Goal: Navigation & Orientation: Find specific page/section

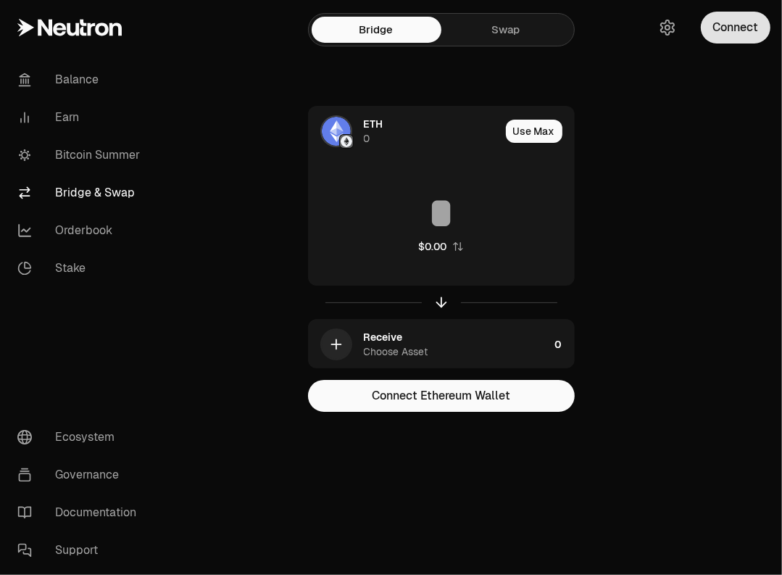
click at [749, 30] on button "Connect" at bounding box center [736, 28] width 70 height 32
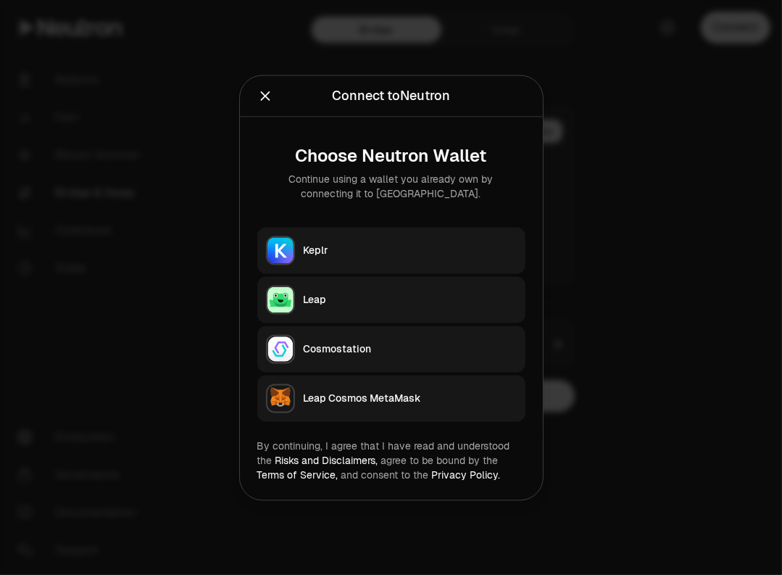
click at [264, 94] on icon "Close" at bounding box center [265, 96] width 16 height 16
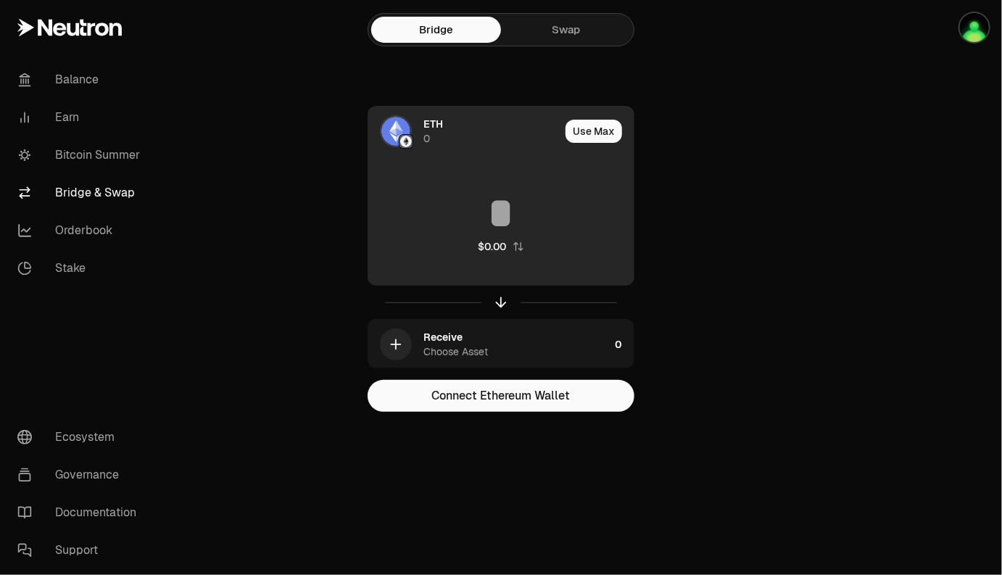
click at [480, 125] on div "ETH 0" at bounding box center [491, 131] width 136 height 29
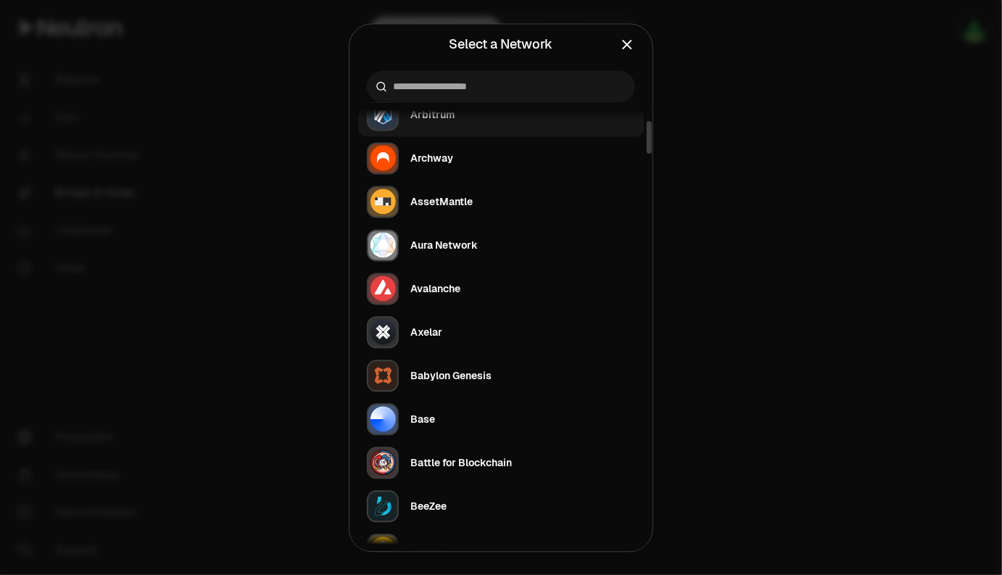
scroll to position [196, 0]
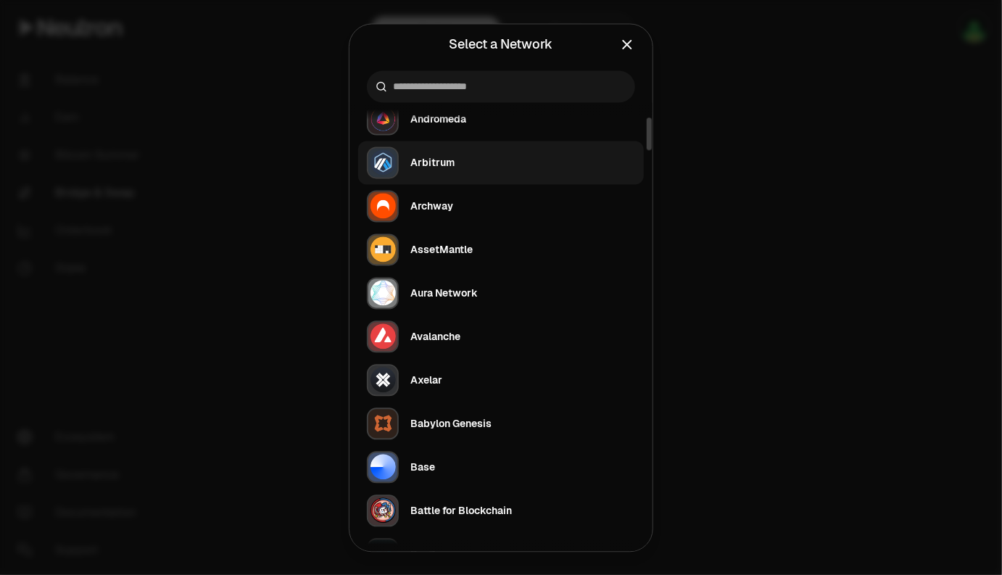
click at [480, 167] on button "Arbitrum" at bounding box center [501, 162] width 286 height 43
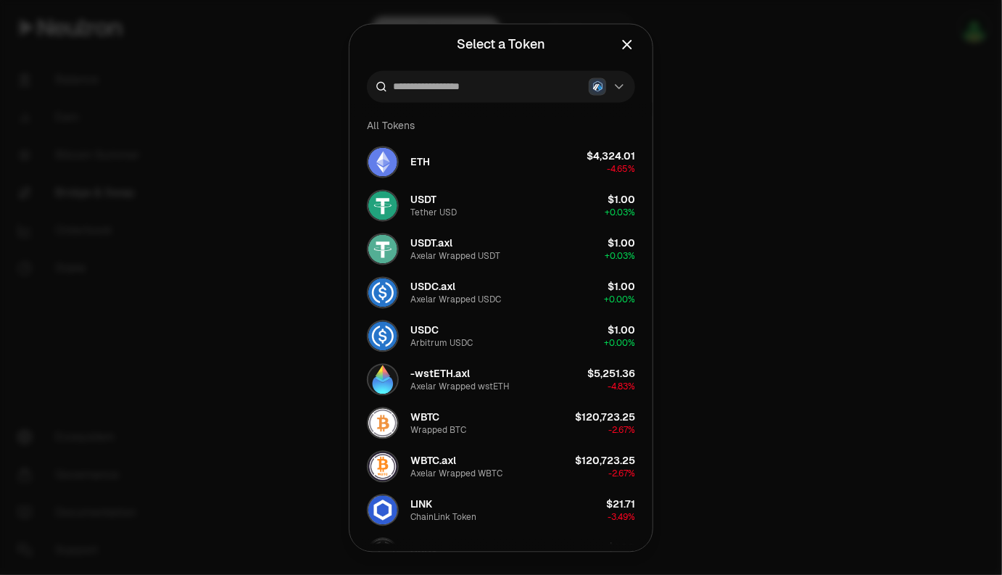
click at [628, 43] on icon "Close" at bounding box center [627, 44] width 16 height 16
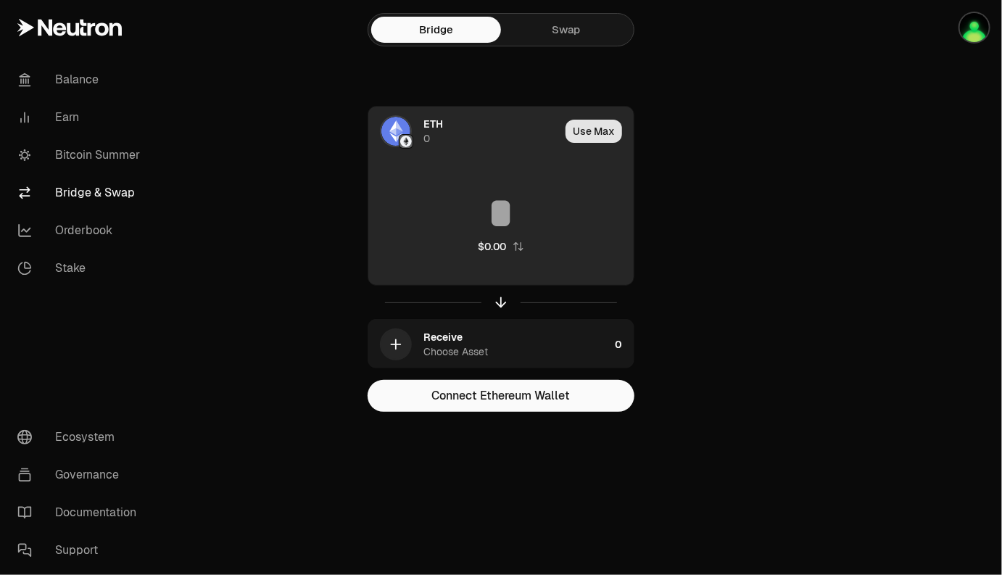
click at [599, 138] on button "Use Max" at bounding box center [593, 131] width 57 height 23
type input "*"
click at [486, 134] on div "ETH 0" at bounding box center [486, 131] width 127 height 29
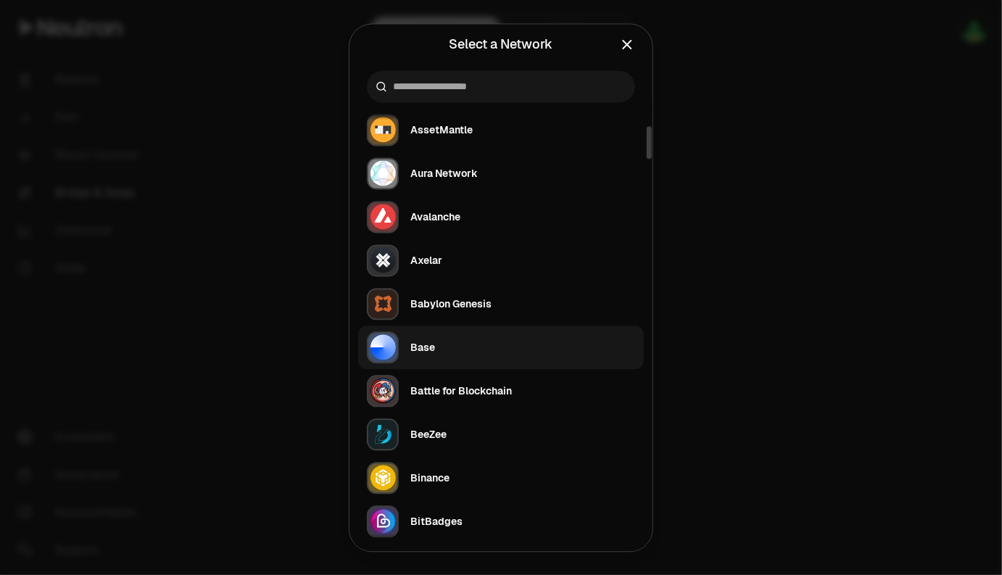
scroll to position [0, 0]
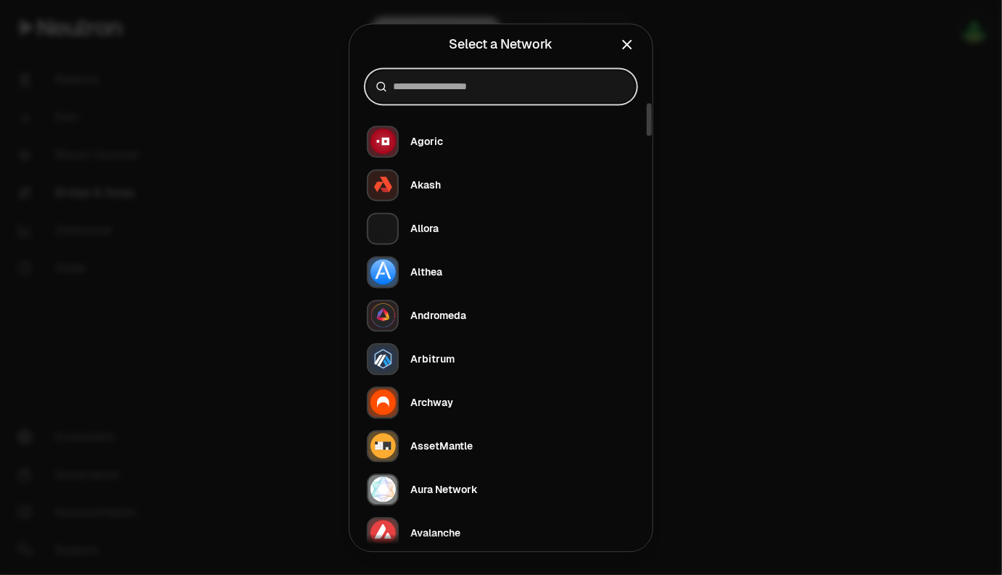
click at [434, 81] on input at bounding box center [509, 86] width 233 height 14
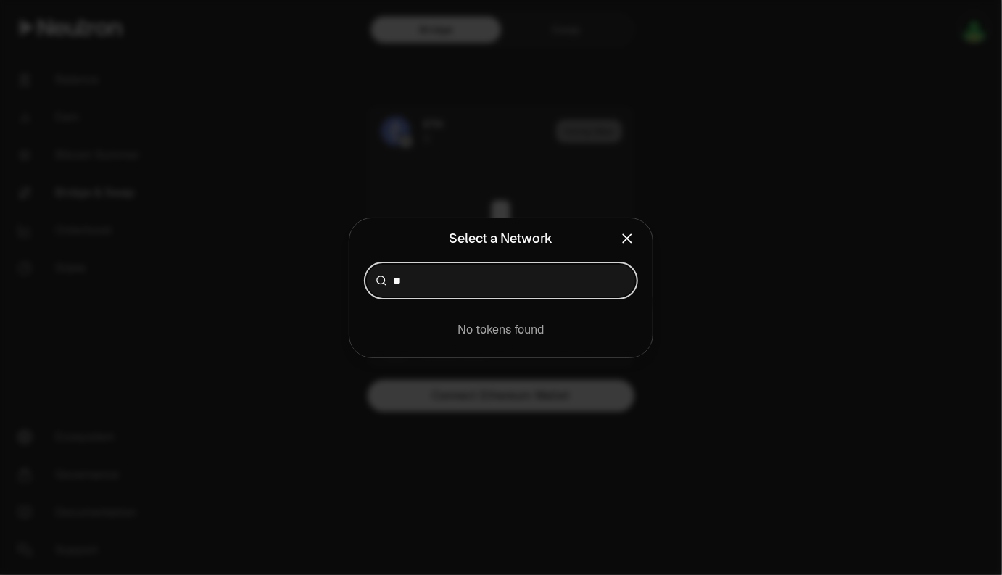
type input "*"
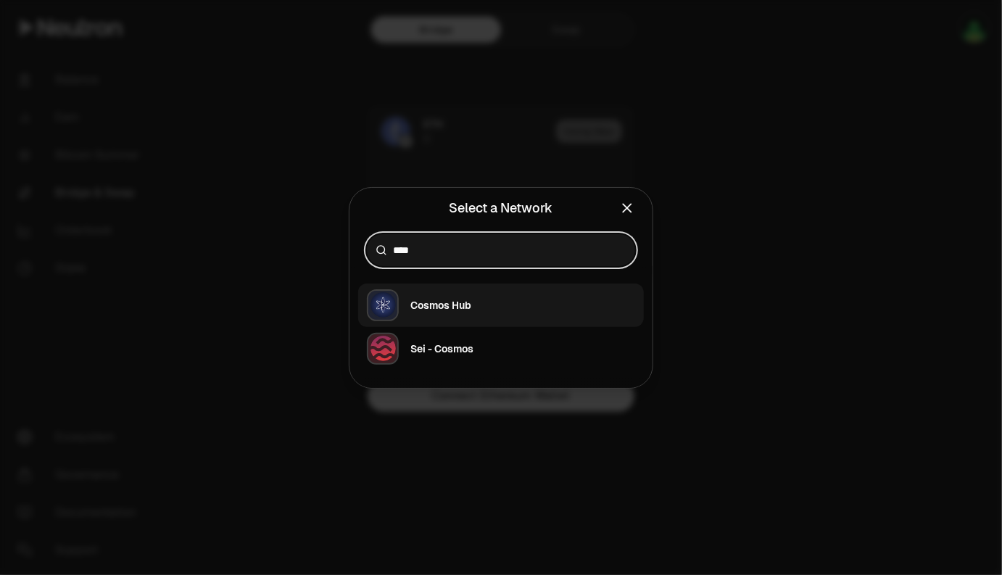
type input "****"
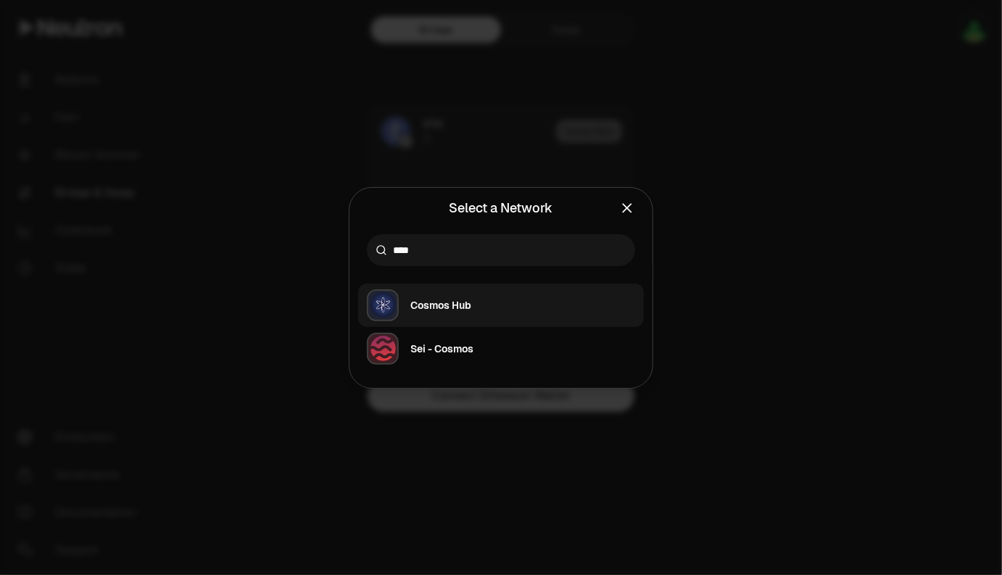
click at [438, 305] on div "Cosmos Hub" at bounding box center [440, 305] width 61 height 14
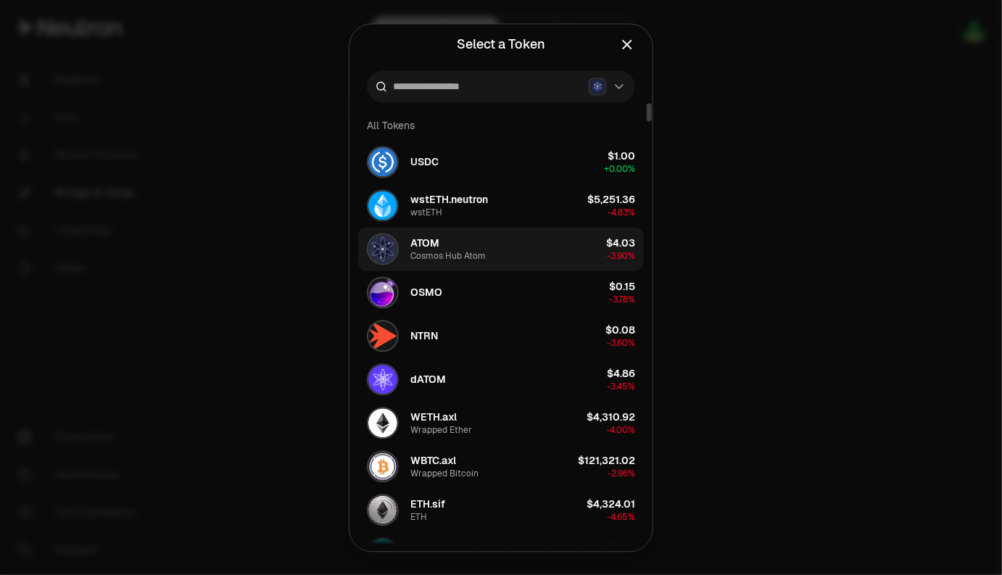
click at [466, 254] on div "Cosmos Hub Atom" at bounding box center [447, 256] width 75 height 12
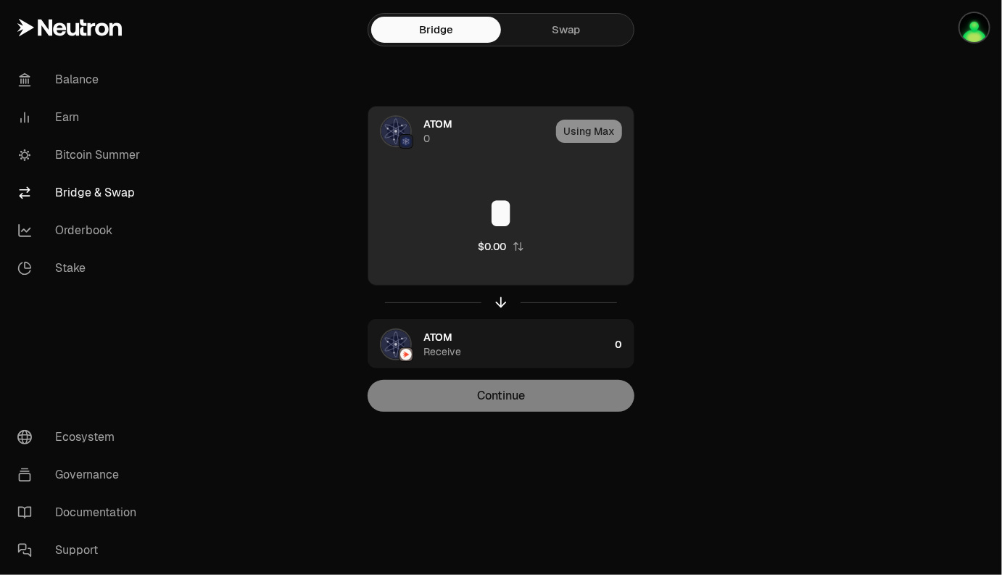
click at [491, 224] on input "*" at bounding box center [500, 212] width 265 height 43
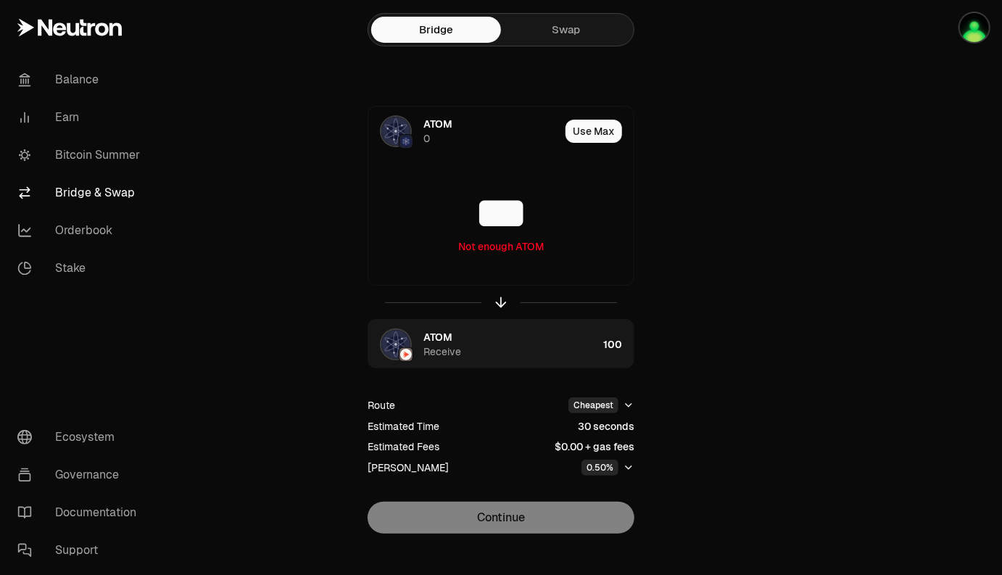
type input "***"
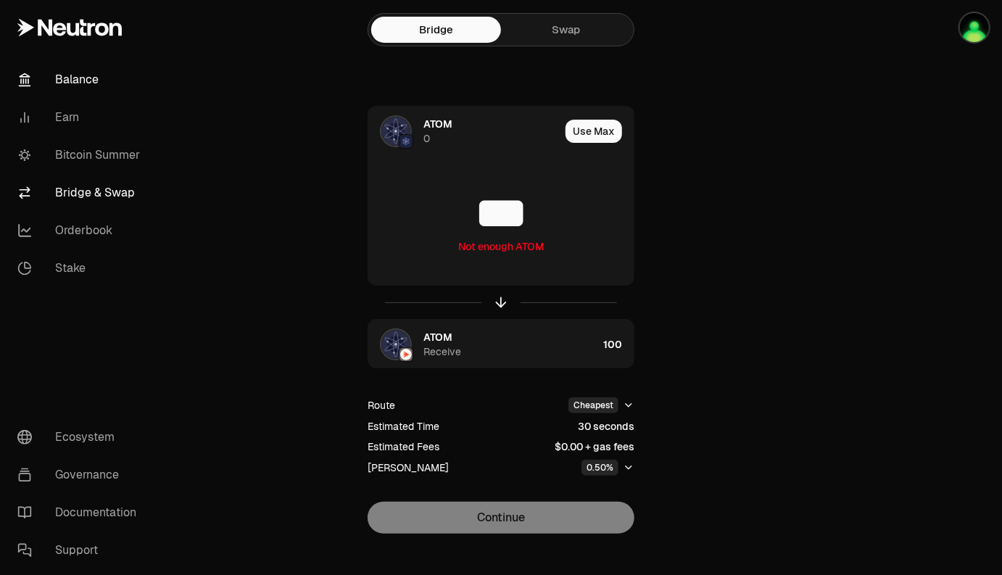
click at [60, 88] on link "Balance" at bounding box center [81, 80] width 151 height 38
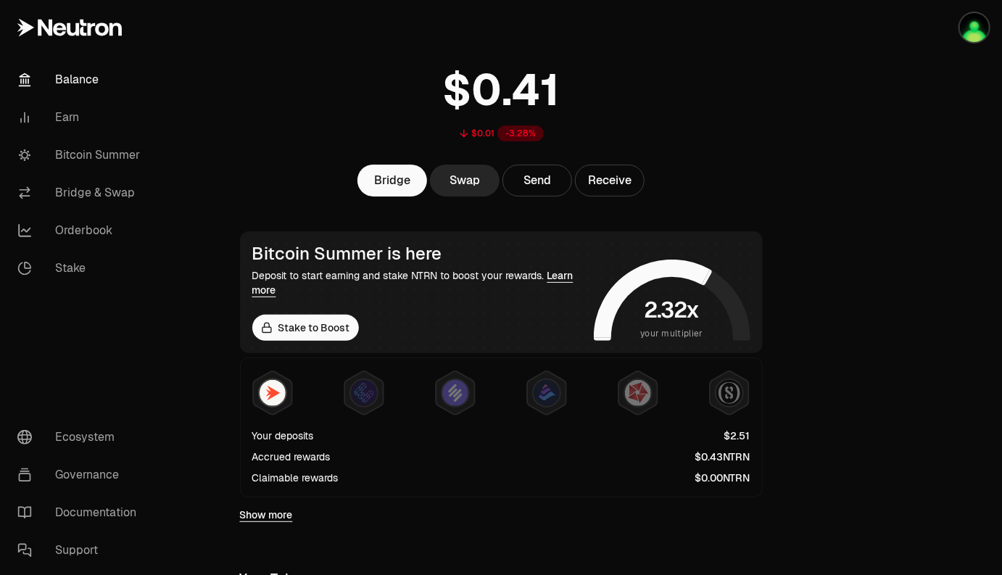
scroll to position [31, 0]
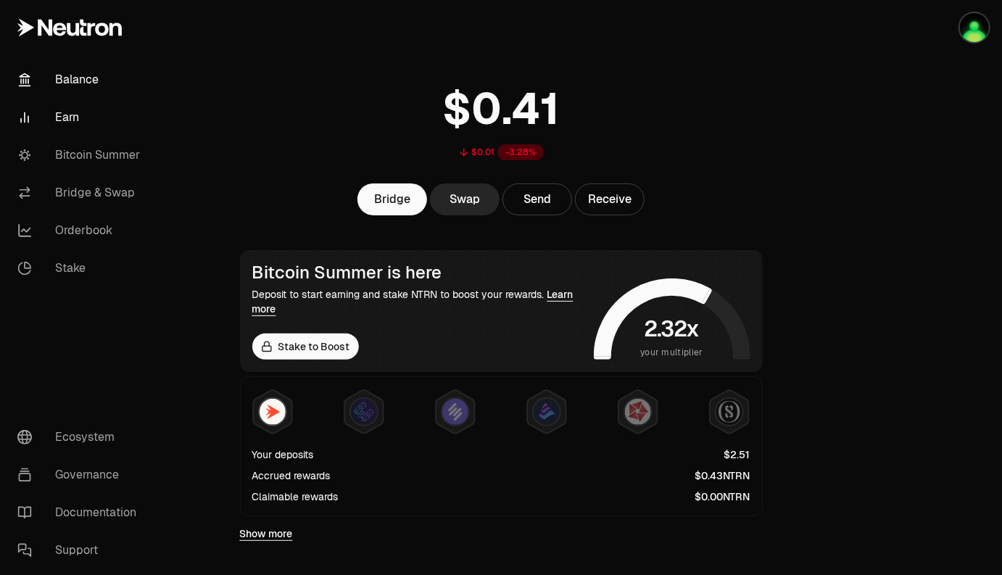
click at [67, 117] on link "Earn" at bounding box center [81, 118] width 151 height 38
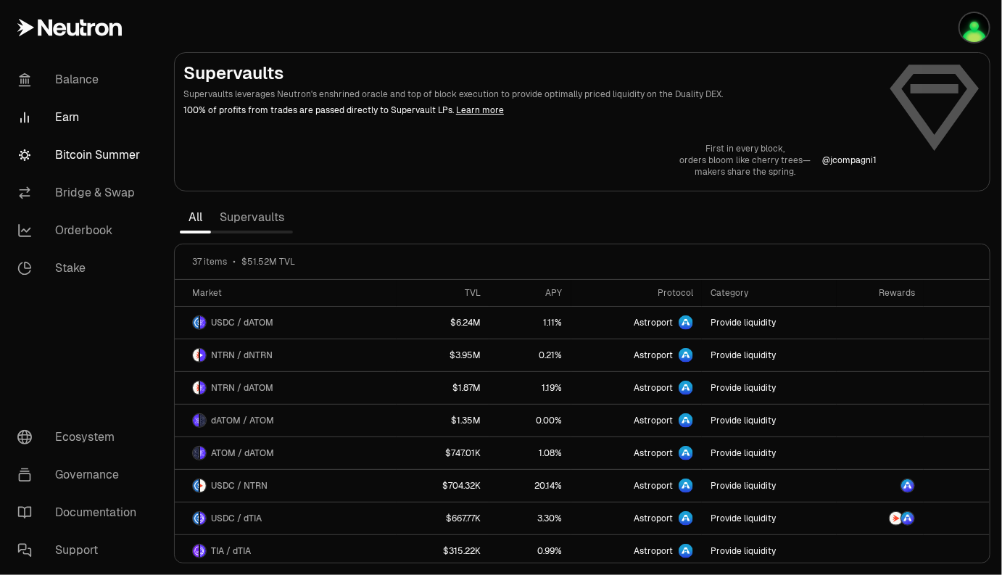
click at [112, 157] on link "Bitcoin Summer" at bounding box center [81, 155] width 151 height 38
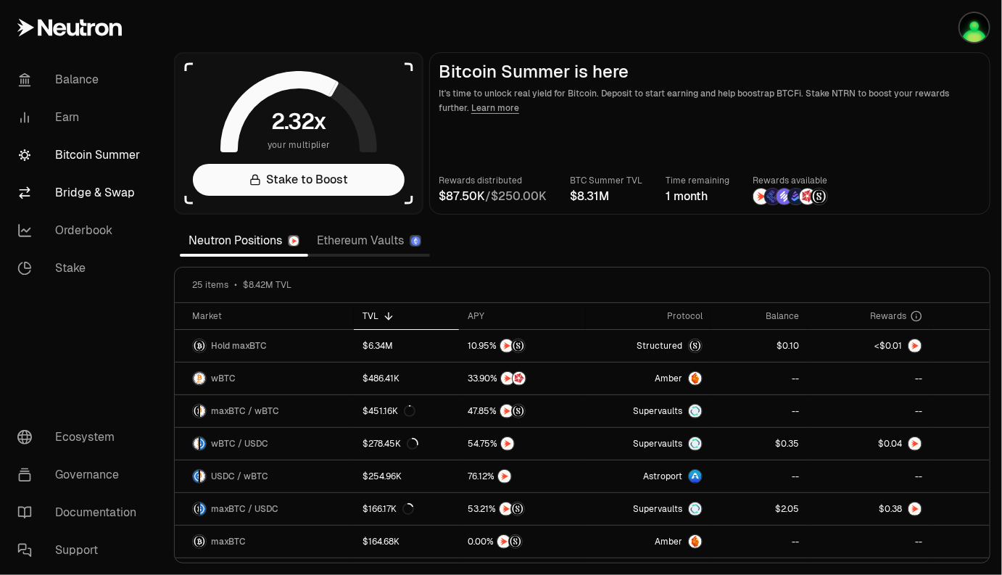
click at [101, 197] on link "Bridge & Swap" at bounding box center [81, 193] width 151 height 38
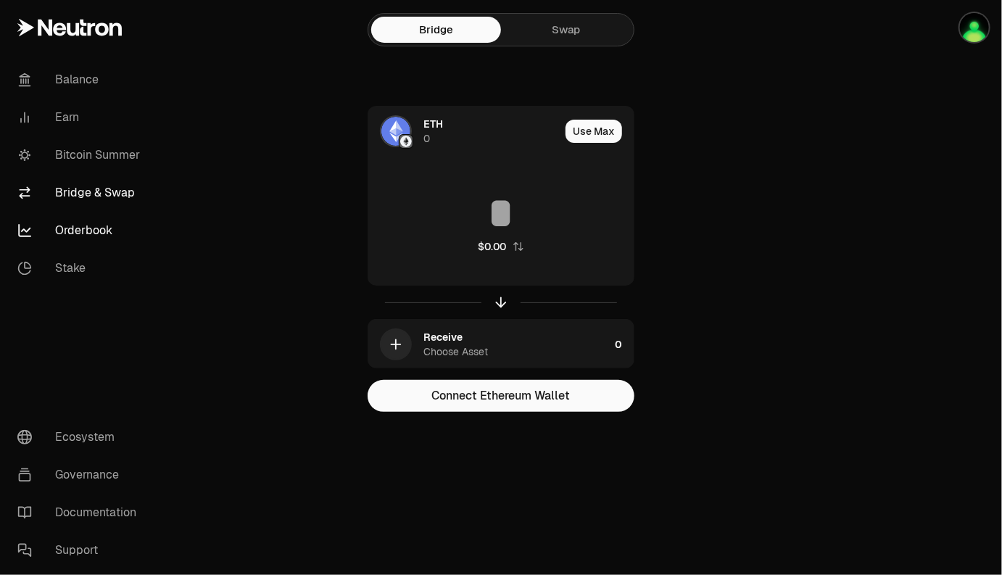
click at [94, 228] on link "Orderbook" at bounding box center [81, 231] width 151 height 38
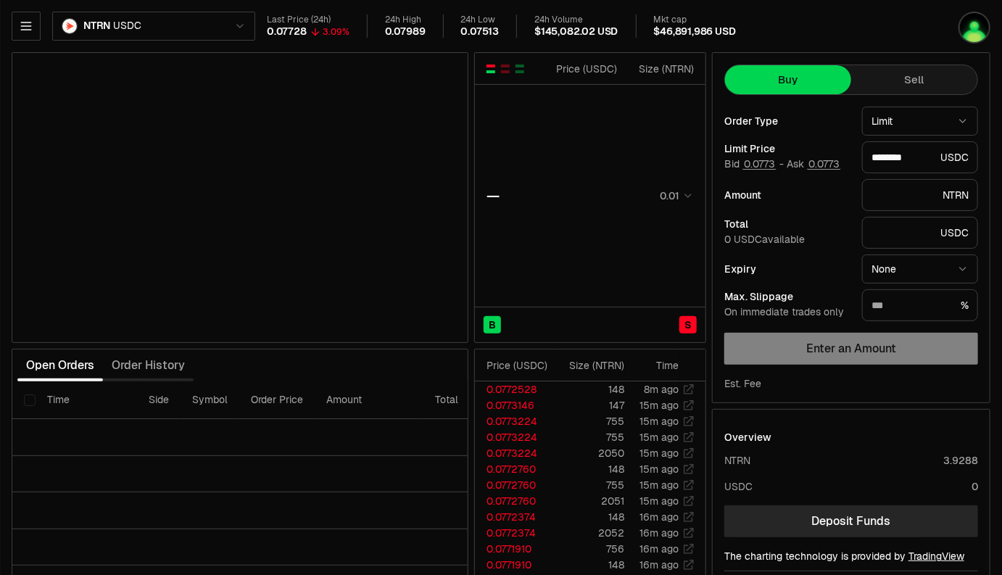
type input "********"
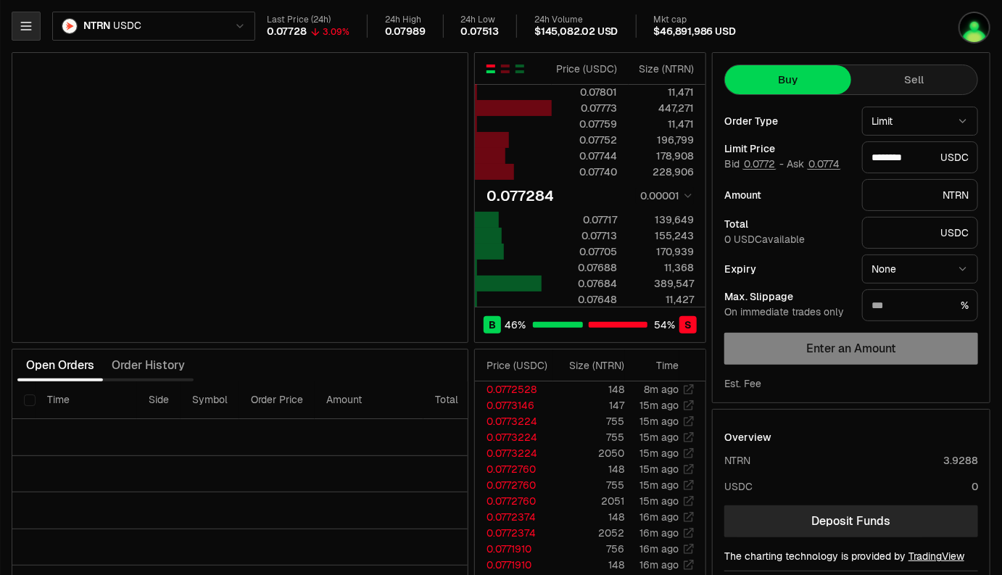
click at [28, 33] on icon "button" at bounding box center [26, 26] width 14 height 14
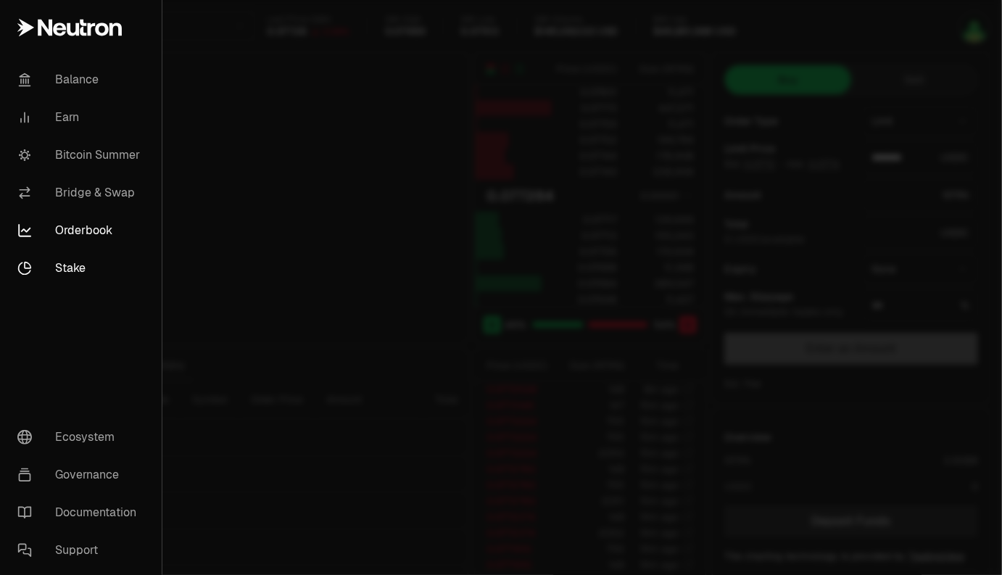
click at [52, 270] on link "Stake" at bounding box center [81, 268] width 150 height 38
